Goal: Information Seeking & Learning: Learn about a topic

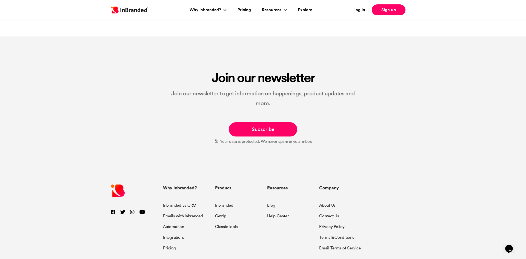
scroll to position [2984, 0]
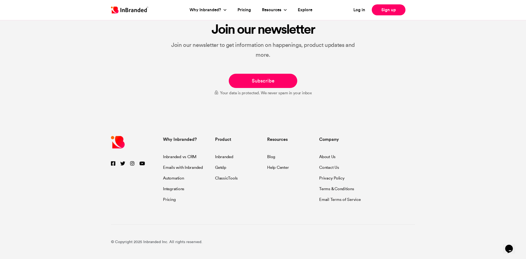
click at [113, 164] on icon at bounding box center [113, 163] width 4 height 5
click at [333, 158] on link "About Us" at bounding box center [327, 157] width 16 height 7
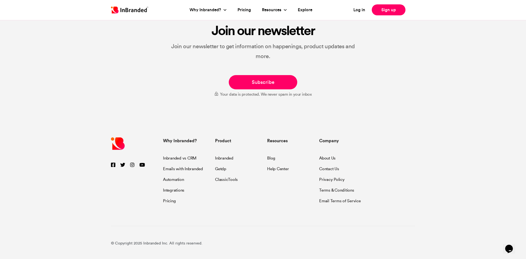
scroll to position [382, 0]
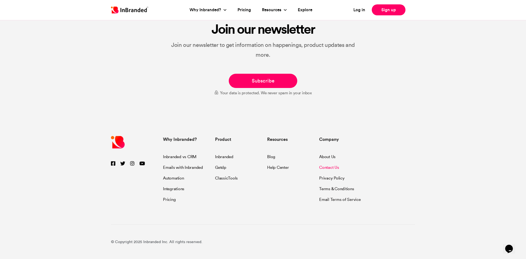
click at [328, 165] on link "Contact Us" at bounding box center [329, 166] width 20 height 11
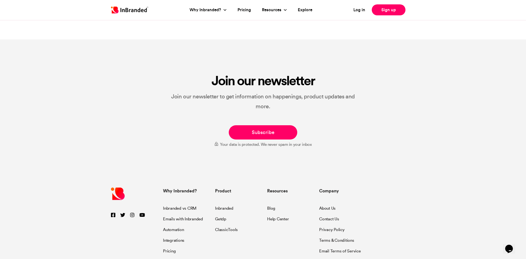
scroll to position [326, 0]
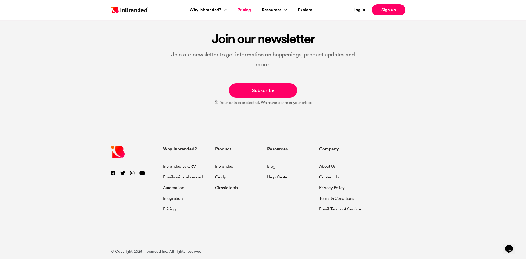
click at [243, 7] on link "Pricing" at bounding box center [244, 10] width 13 height 6
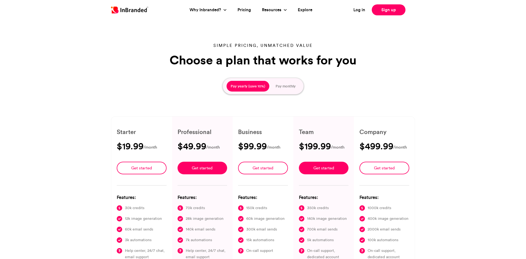
type input "****"
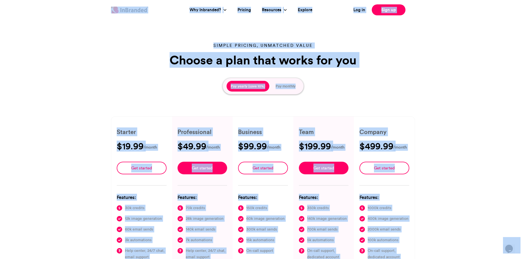
click at [476, 135] on div "Simple pricing, unmatched value Choose a plan that works for you Pay yearly (sa…" at bounding box center [263, 159] width 526 height 288
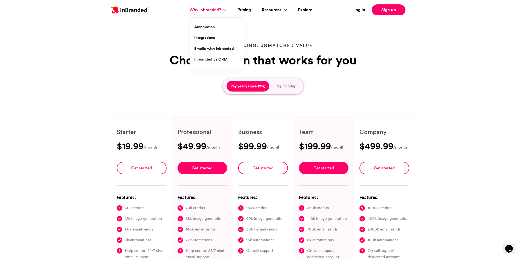
click at [205, 11] on link "Why Inbranded?" at bounding box center [206, 10] width 33 height 6
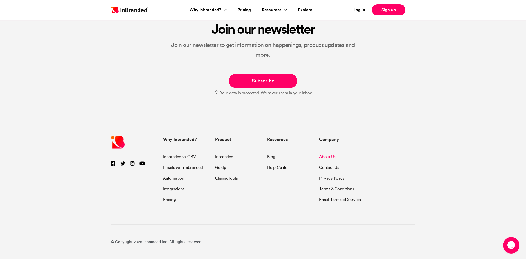
click at [326, 158] on link "About Us" at bounding box center [327, 157] width 16 height 7
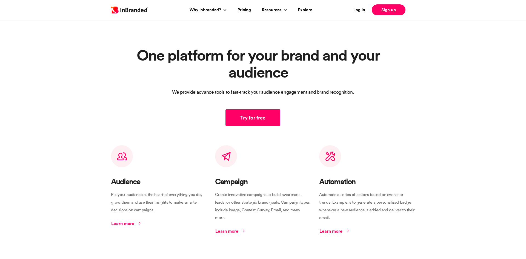
scroll to position [424, 0]
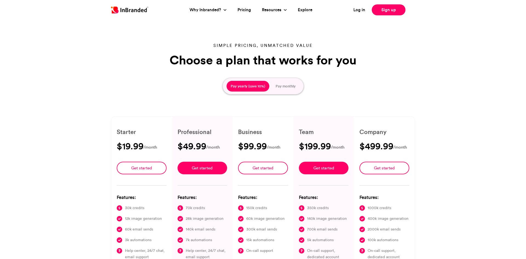
type input "****"
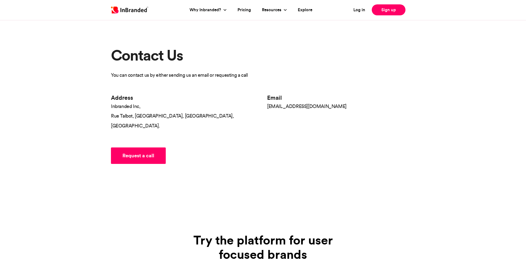
scroll to position [326, 0]
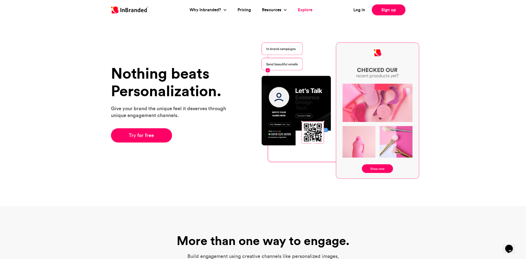
click at [298, 10] on link "Explore" at bounding box center [305, 10] width 15 height 6
